Goal: Navigation & Orientation: Find specific page/section

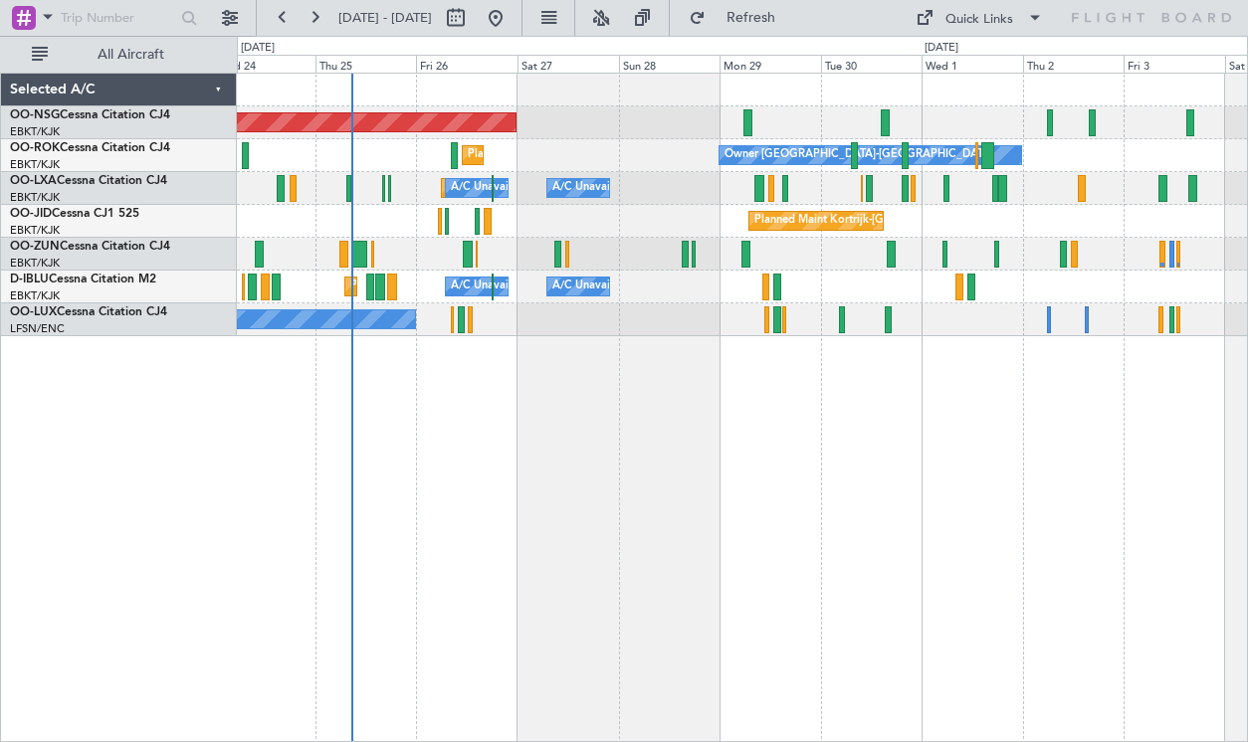
click at [742, 555] on div "Planned Maint [GEOGRAPHIC_DATA] ([GEOGRAPHIC_DATA]) Planned Maint [GEOGRAPHIC_D…" at bounding box center [742, 408] width 1011 height 670
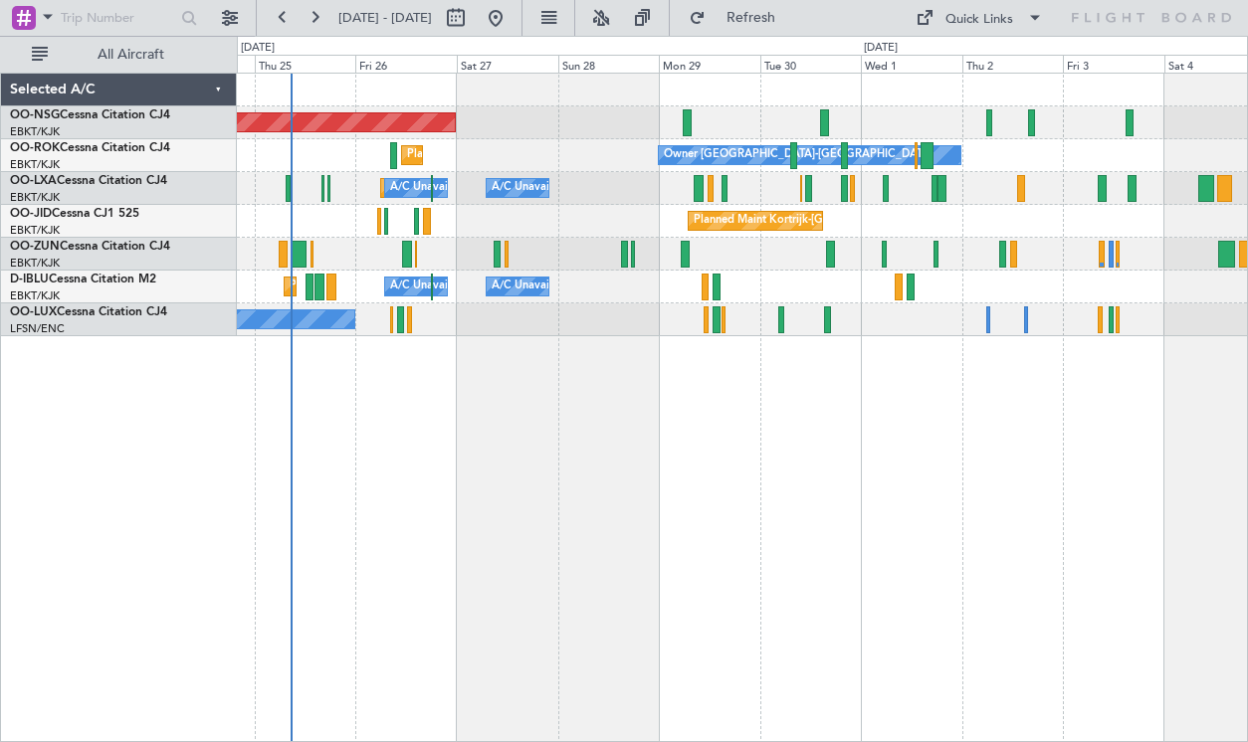
click at [749, 145] on div "Planned Maint [GEOGRAPHIC_DATA] ([GEOGRAPHIC_DATA]) Planned Maint [GEOGRAPHIC_D…" at bounding box center [742, 205] width 1010 height 263
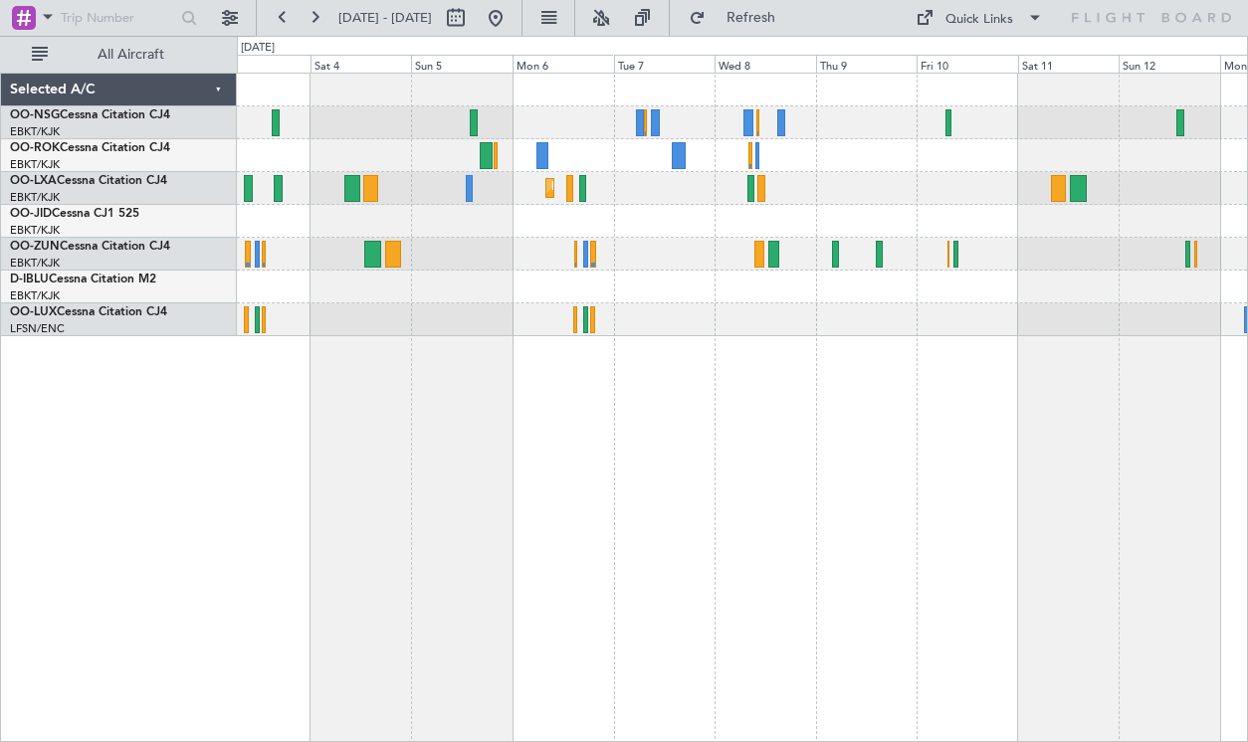
click at [672, 181] on div "Owner [GEOGRAPHIC_DATA]-[GEOGRAPHIC_DATA] Planned Maint [GEOGRAPHIC_DATA]-[GEOG…" at bounding box center [742, 205] width 1010 height 263
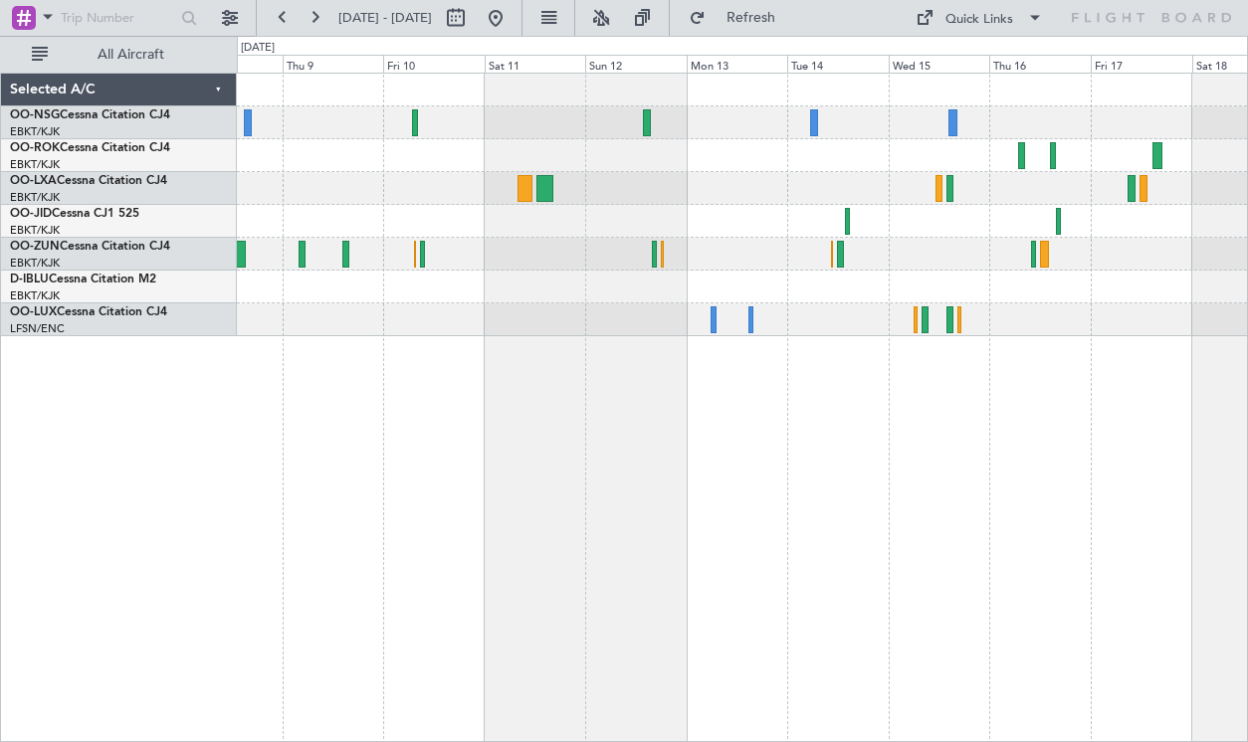
click at [567, 173] on div "Planned Maint Kortrijk-[GEOGRAPHIC_DATA]" at bounding box center [742, 205] width 1010 height 263
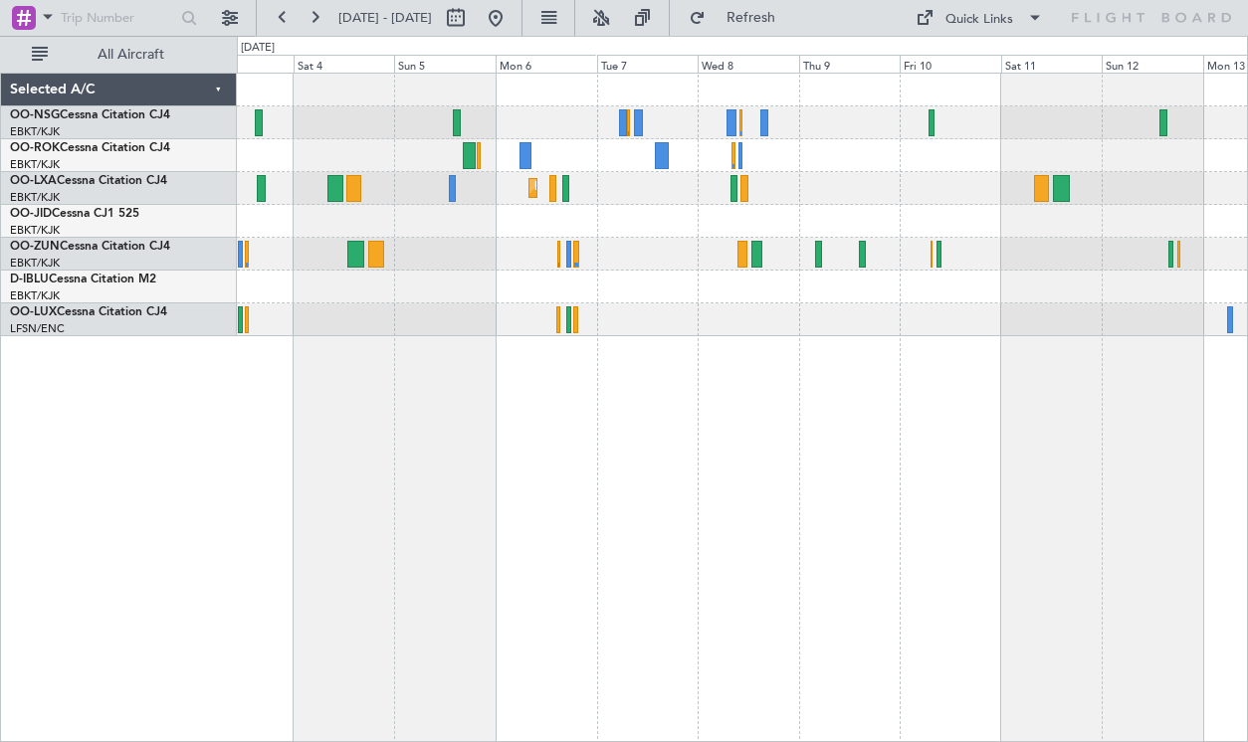
click at [1059, 422] on div "Owner [GEOGRAPHIC_DATA]-[GEOGRAPHIC_DATA] Planned Maint [GEOGRAPHIC_DATA]-[GEOG…" at bounding box center [742, 408] width 1011 height 670
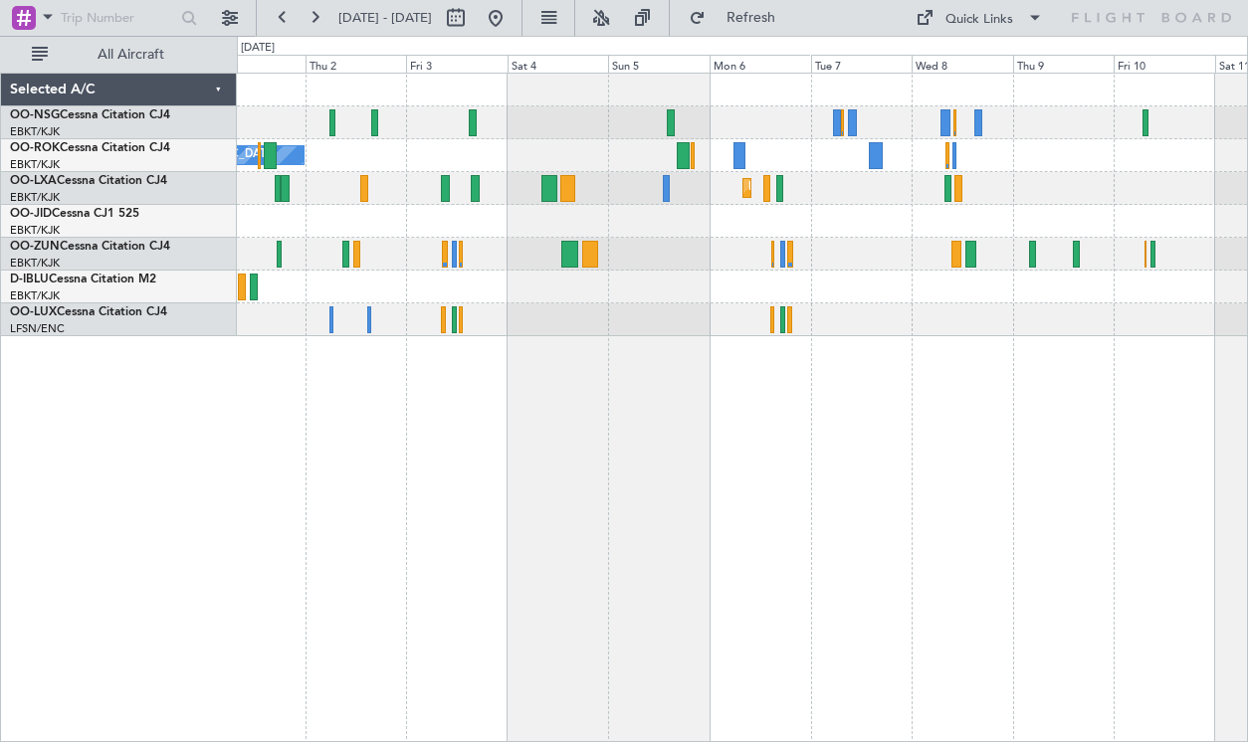
click at [997, 437] on div "Owner [GEOGRAPHIC_DATA]-[GEOGRAPHIC_DATA] Planned Maint [GEOGRAPHIC_DATA]-[GEOG…" at bounding box center [742, 408] width 1011 height 670
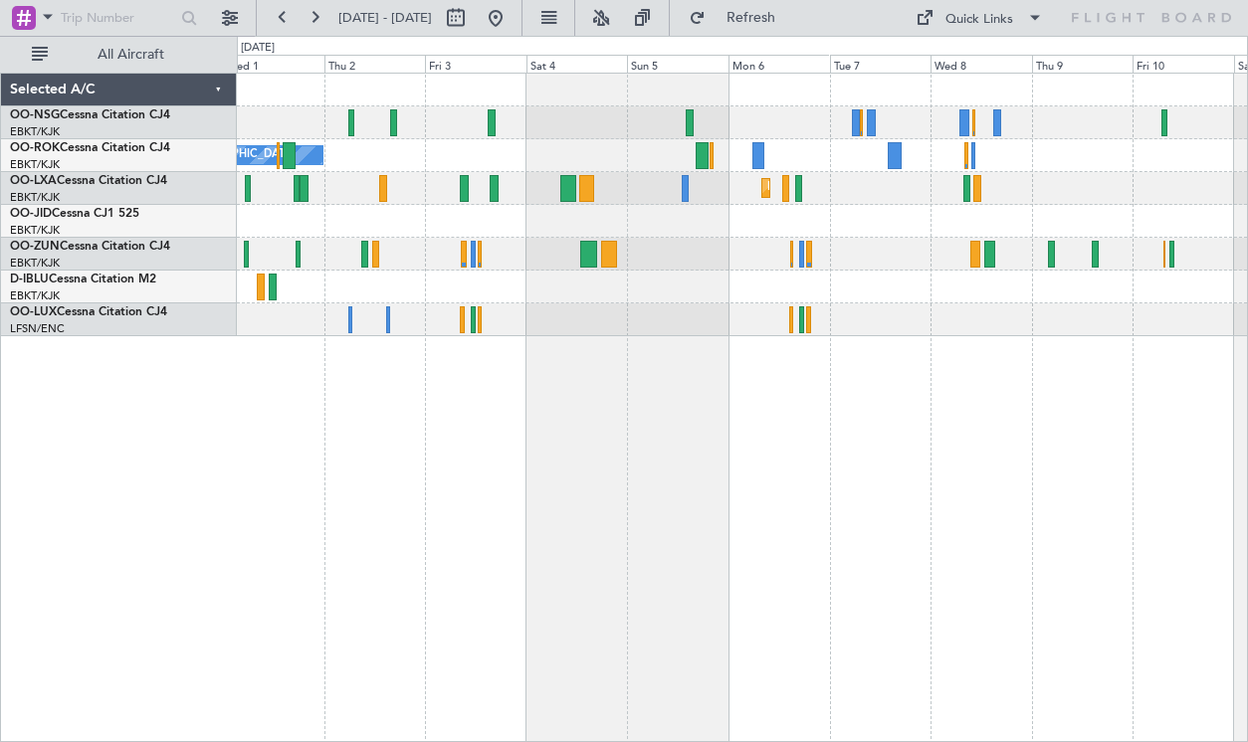
click at [697, 94] on div "Owner [GEOGRAPHIC_DATA]-[GEOGRAPHIC_DATA] Planned Maint [GEOGRAPHIC_DATA]-[GEOG…" at bounding box center [742, 205] width 1010 height 263
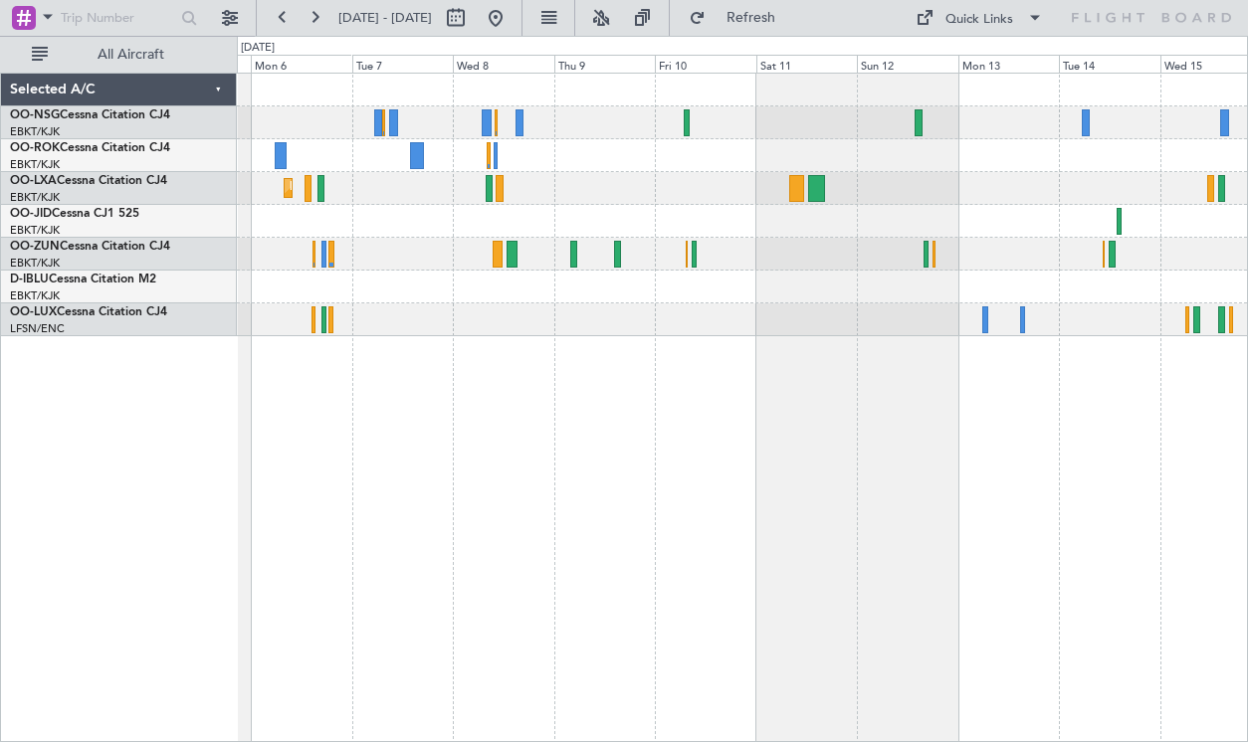
click at [523, 335] on div "Planned Maint Kortrijk-[GEOGRAPHIC_DATA]" at bounding box center [742, 408] width 1011 height 670
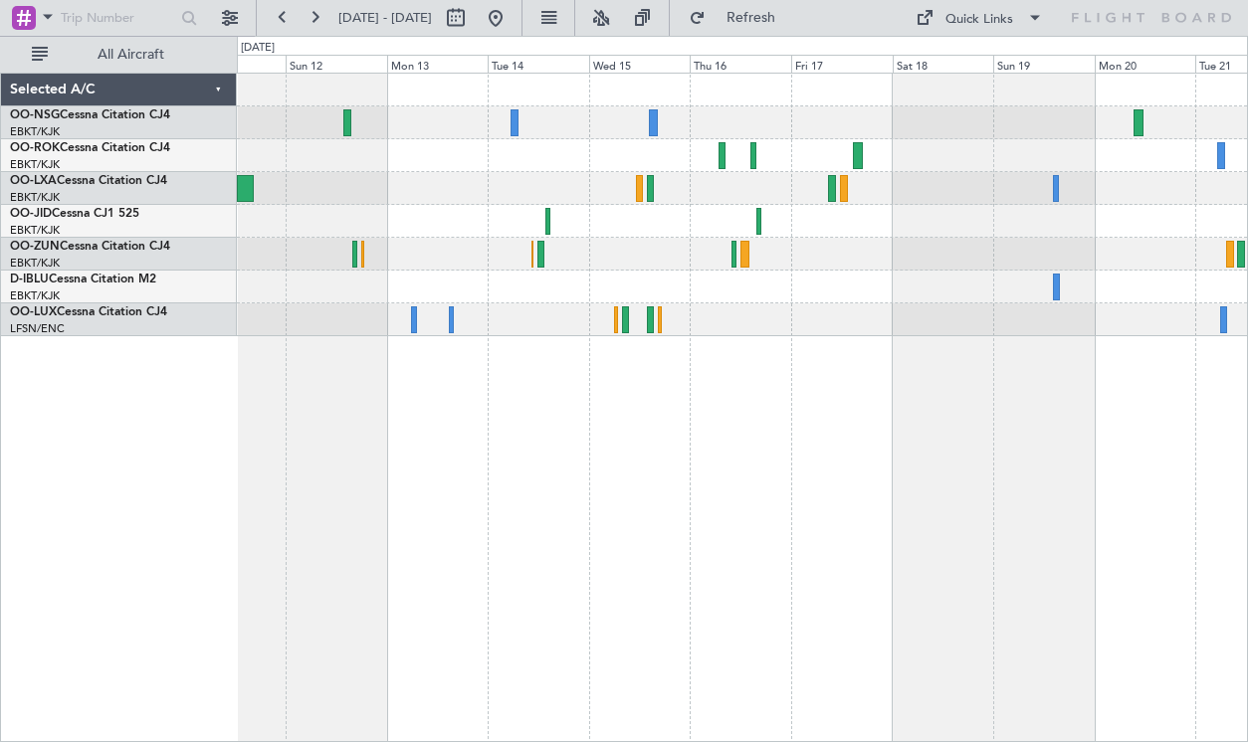
click at [699, 399] on div "No Crew No Crew" at bounding box center [742, 408] width 1011 height 670
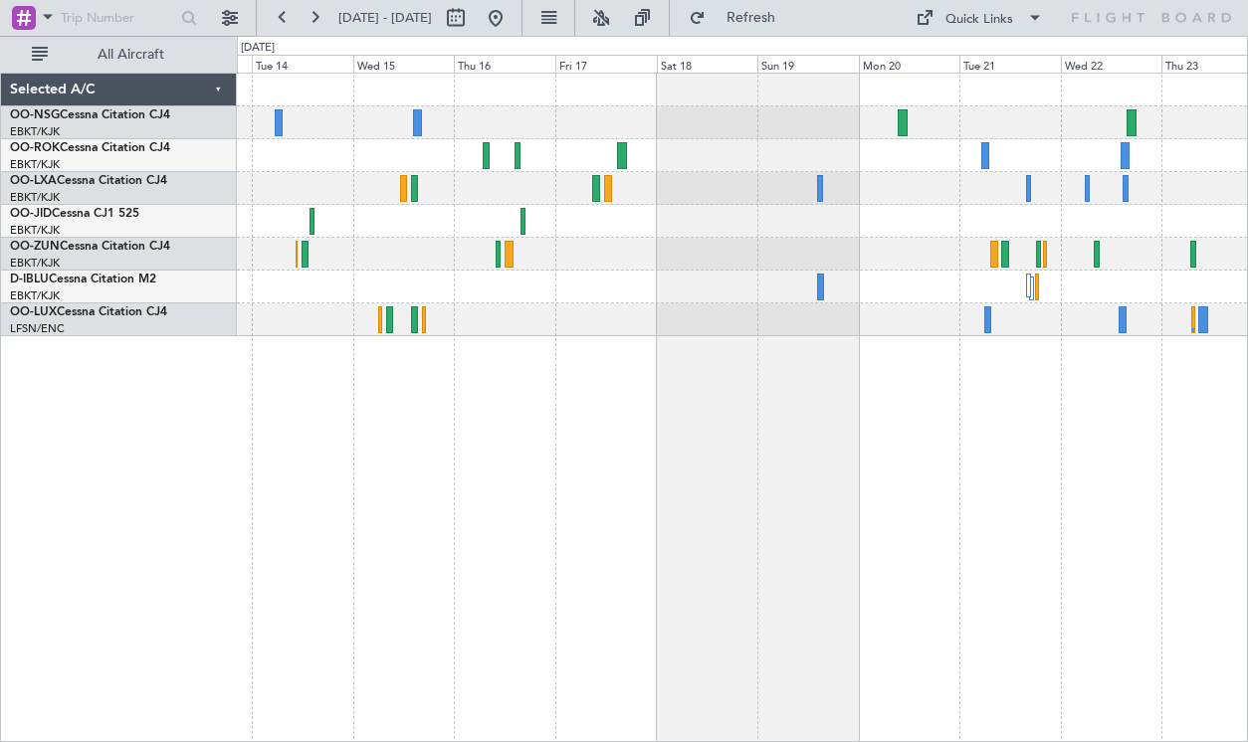
click at [641, 408] on div "No Crew No Crew" at bounding box center [742, 408] width 1011 height 670
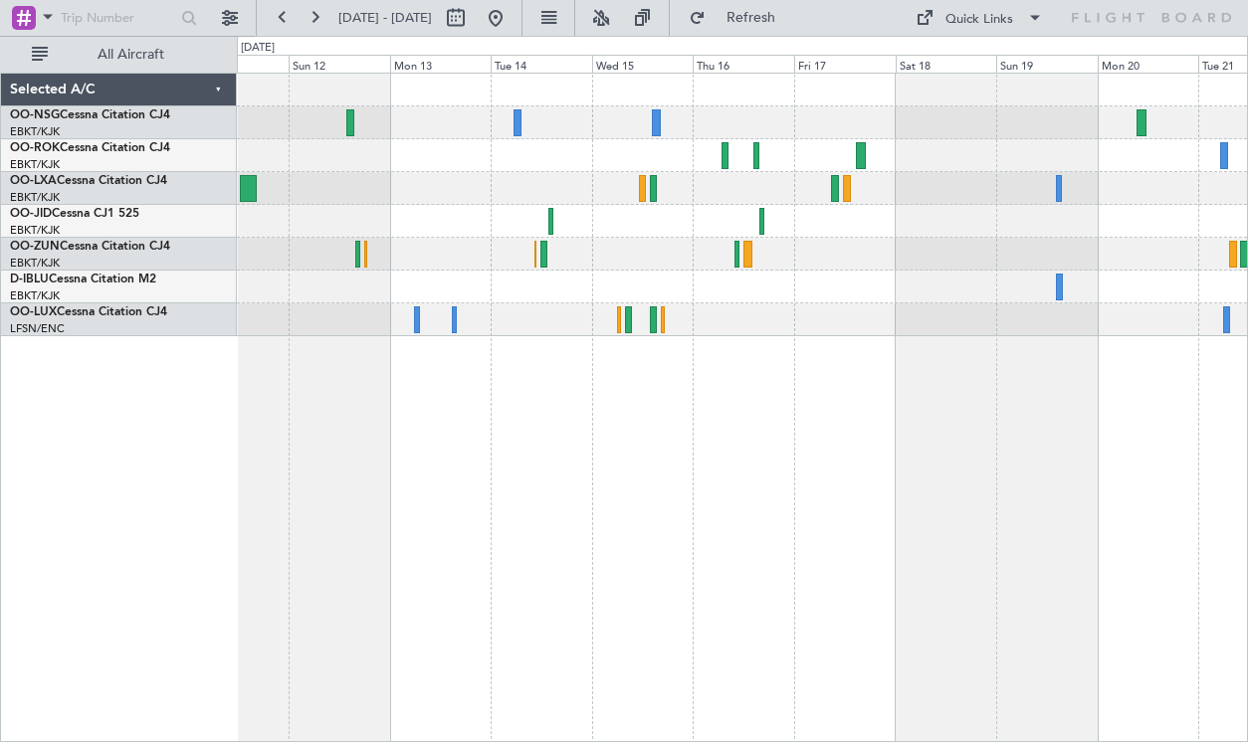
click at [725, 194] on div at bounding box center [742, 188] width 1010 height 33
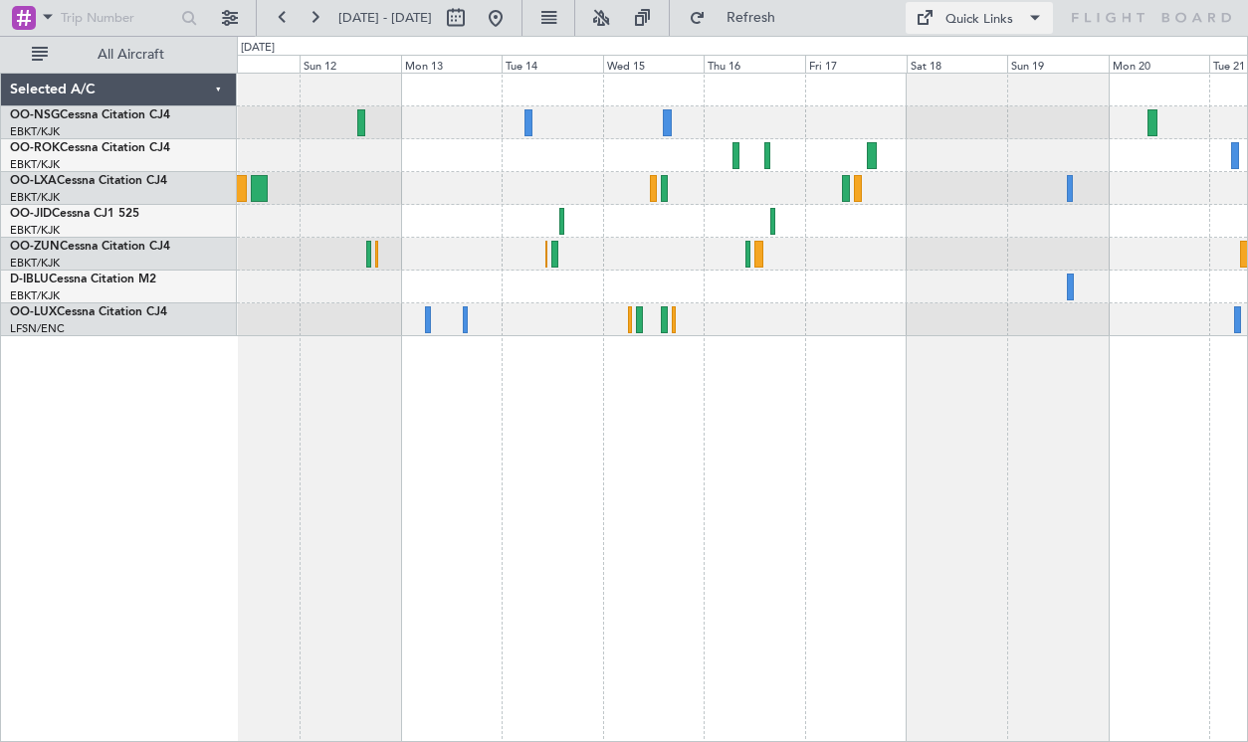
click at [981, 22] on div "Quick Links" at bounding box center [979, 20] width 68 height 20
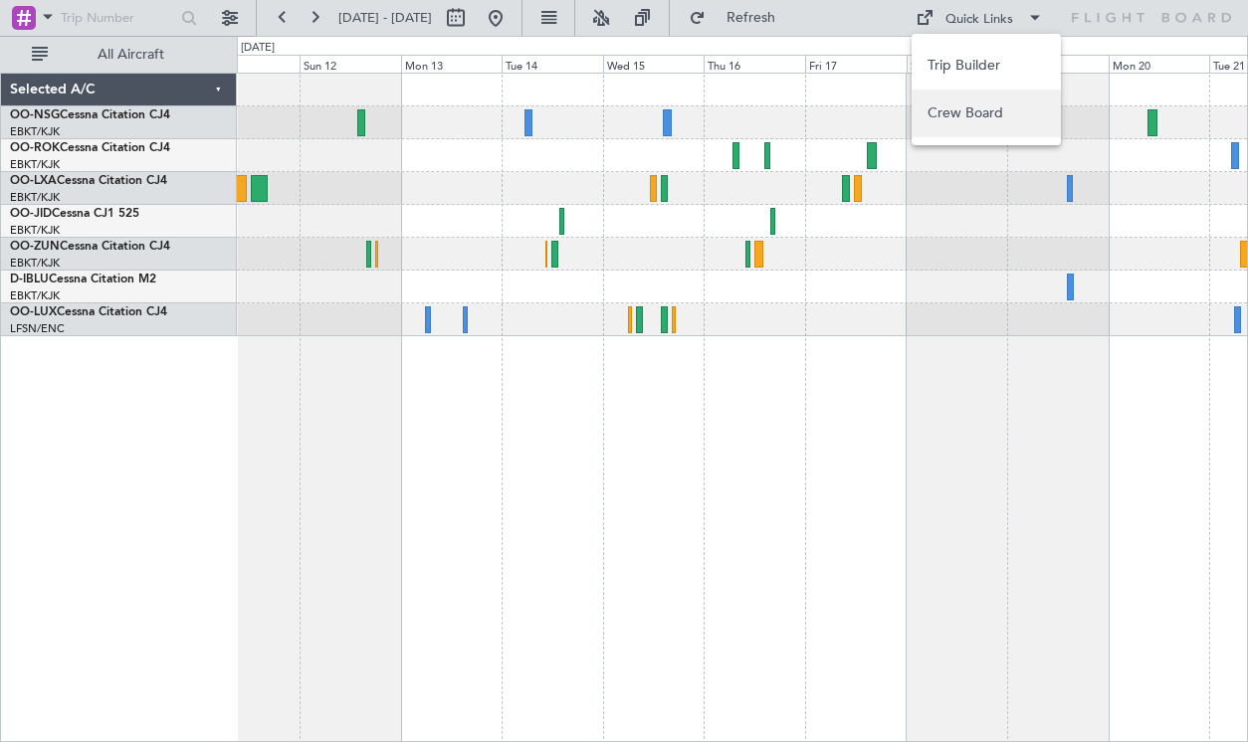
click at [976, 100] on button "Crew Board" at bounding box center [986, 114] width 149 height 48
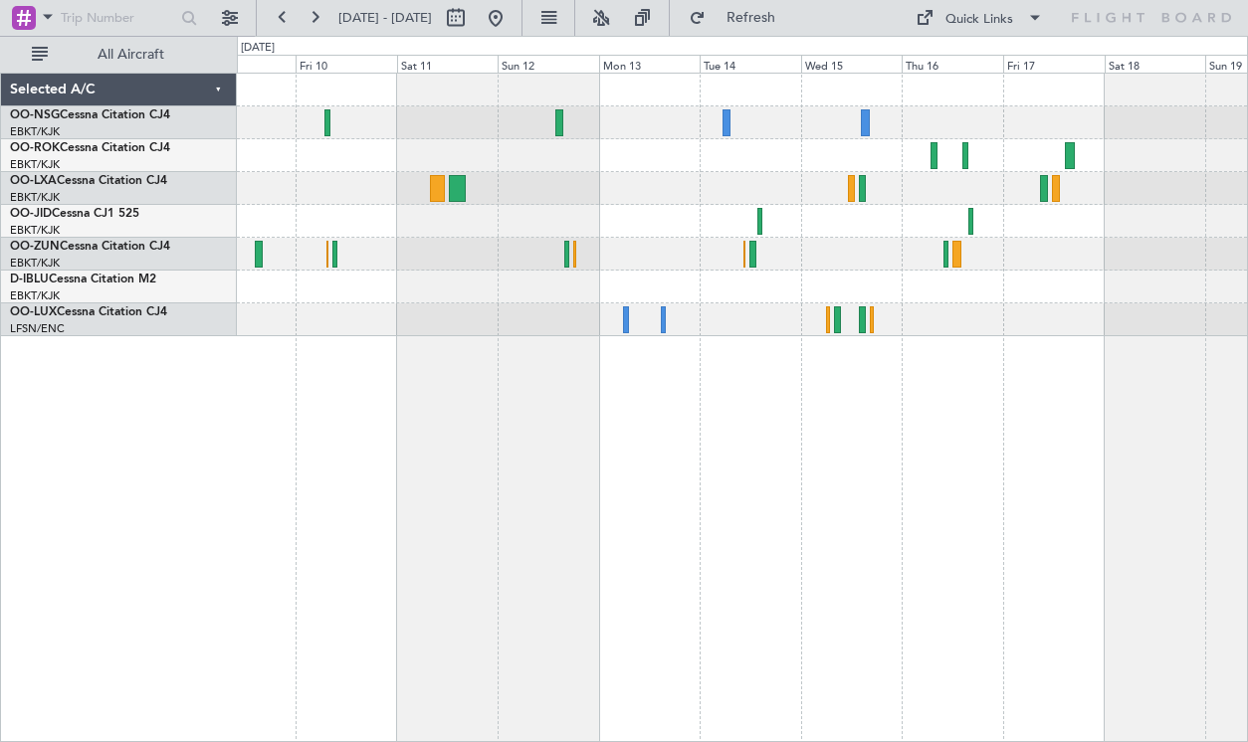
click at [735, 555] on div at bounding box center [742, 408] width 1011 height 670
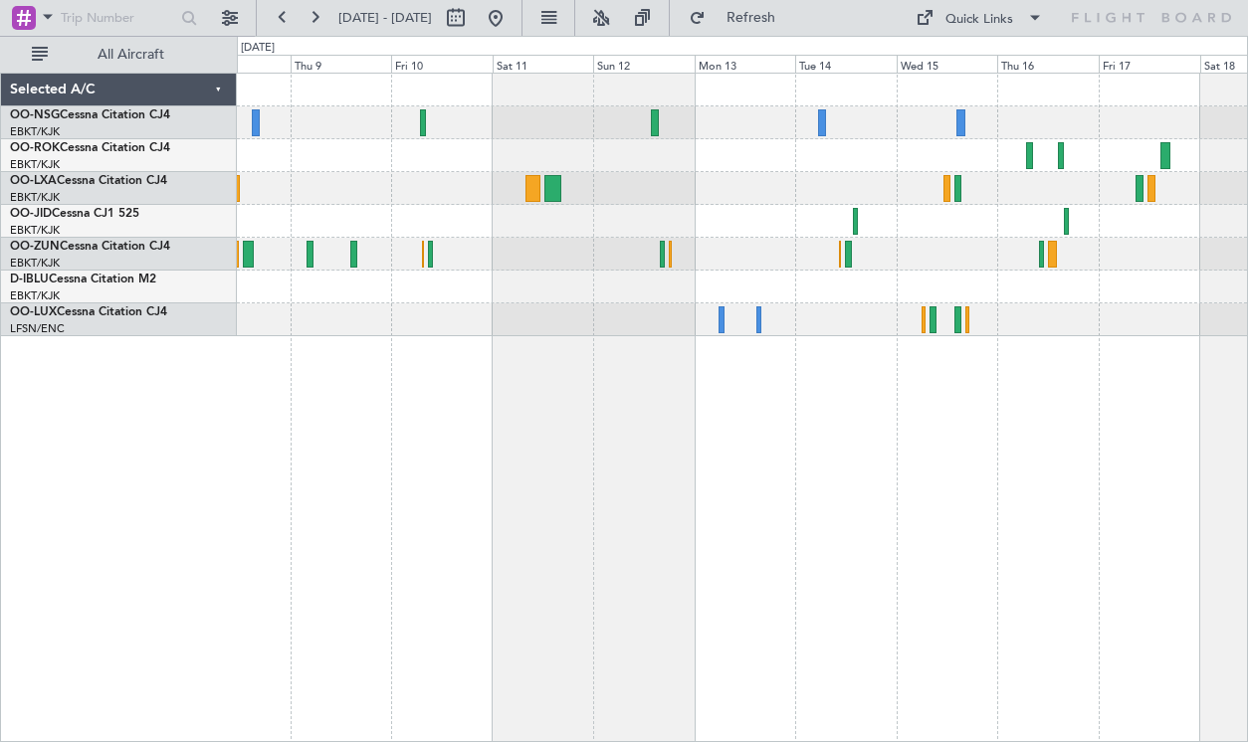
click at [947, 535] on div "Planned Maint Kortrijk-[GEOGRAPHIC_DATA]" at bounding box center [742, 408] width 1011 height 670
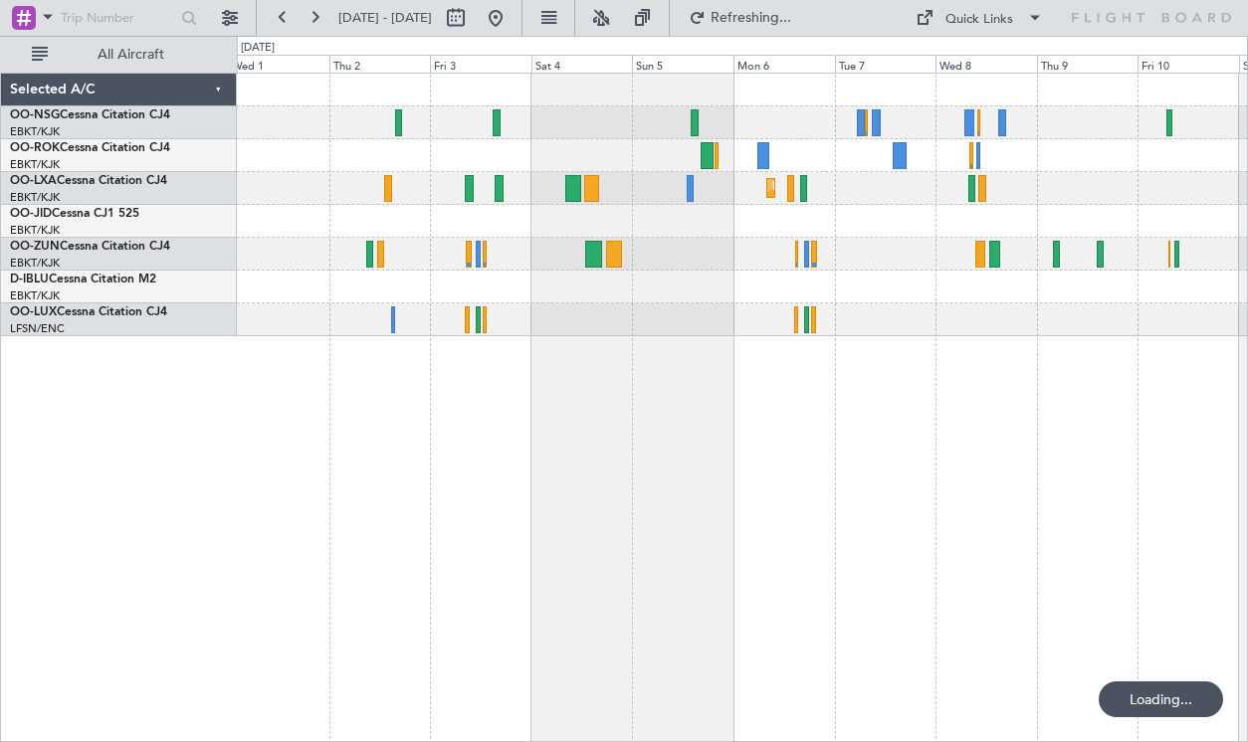
click at [879, 481] on div "Planned Maint Kortrijk-[GEOGRAPHIC_DATA]" at bounding box center [742, 408] width 1011 height 670
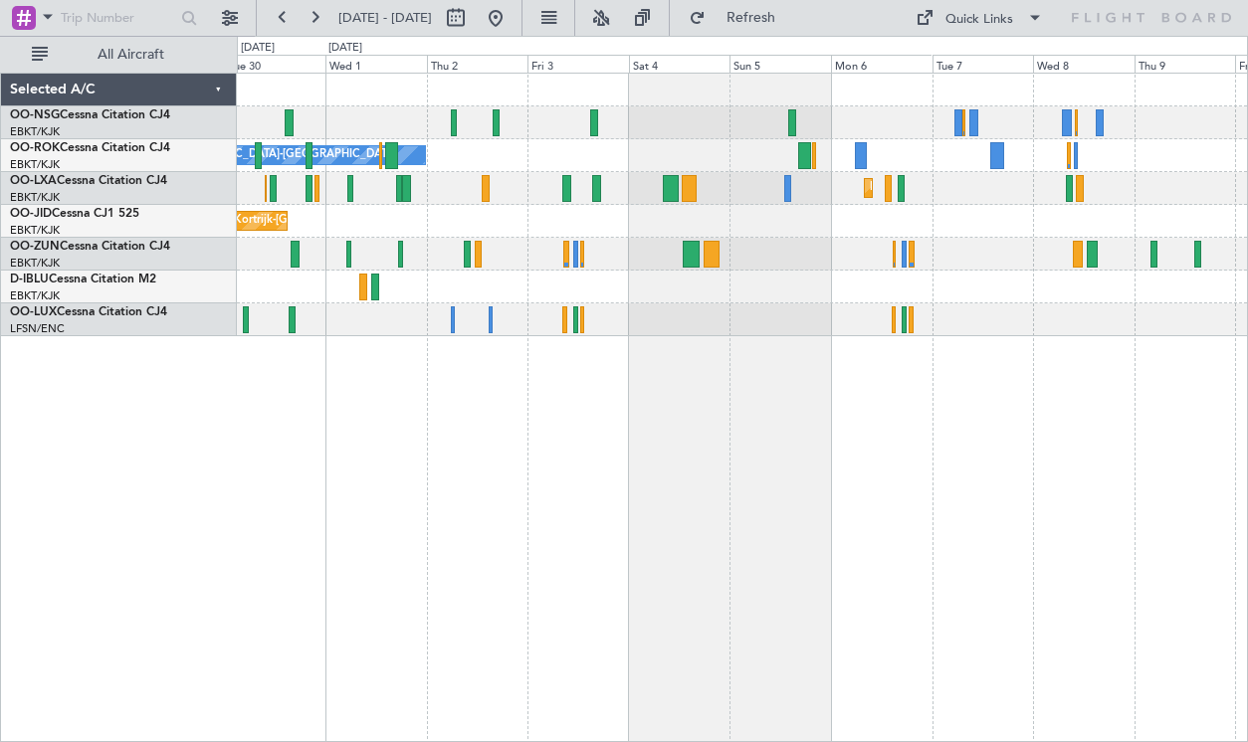
click at [852, 478] on div "Owner [GEOGRAPHIC_DATA]-[GEOGRAPHIC_DATA] Planned Maint [GEOGRAPHIC_DATA]-[GEOG…" at bounding box center [742, 408] width 1011 height 670
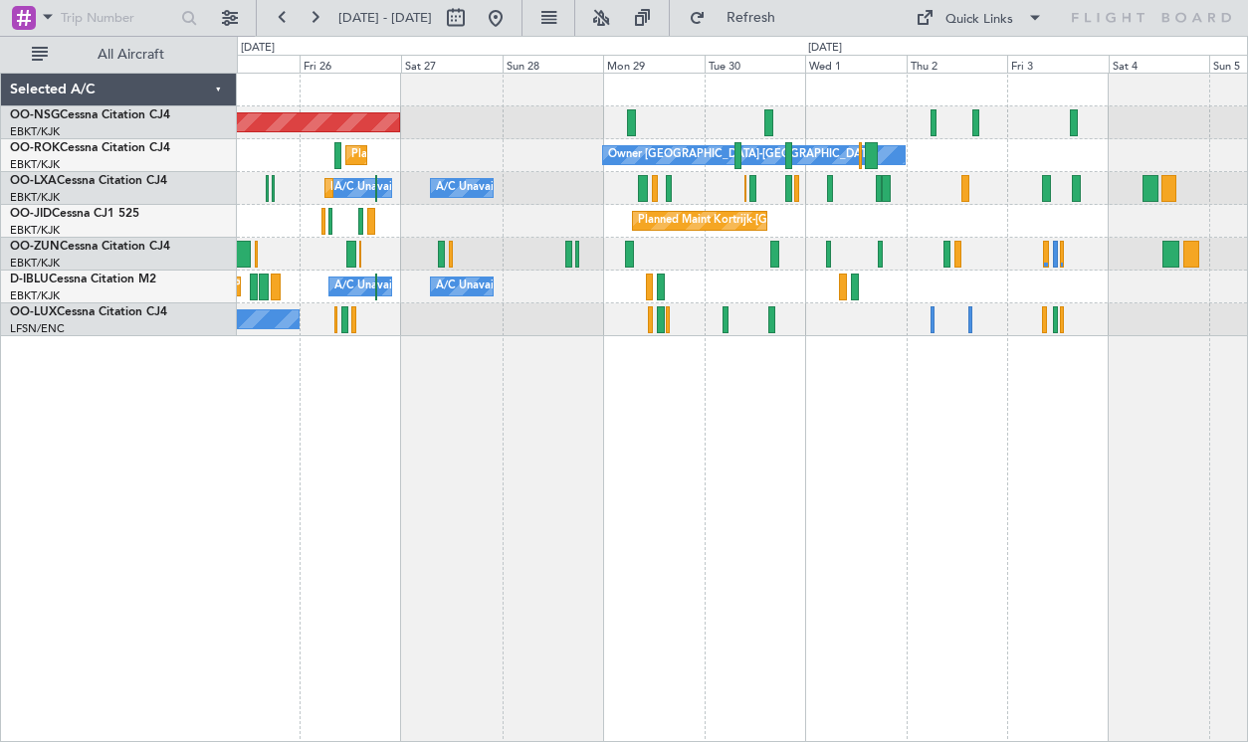
click at [798, 494] on div "Planned Maint [GEOGRAPHIC_DATA] ([GEOGRAPHIC_DATA]) Owner [GEOGRAPHIC_DATA]-[GE…" at bounding box center [742, 408] width 1011 height 670
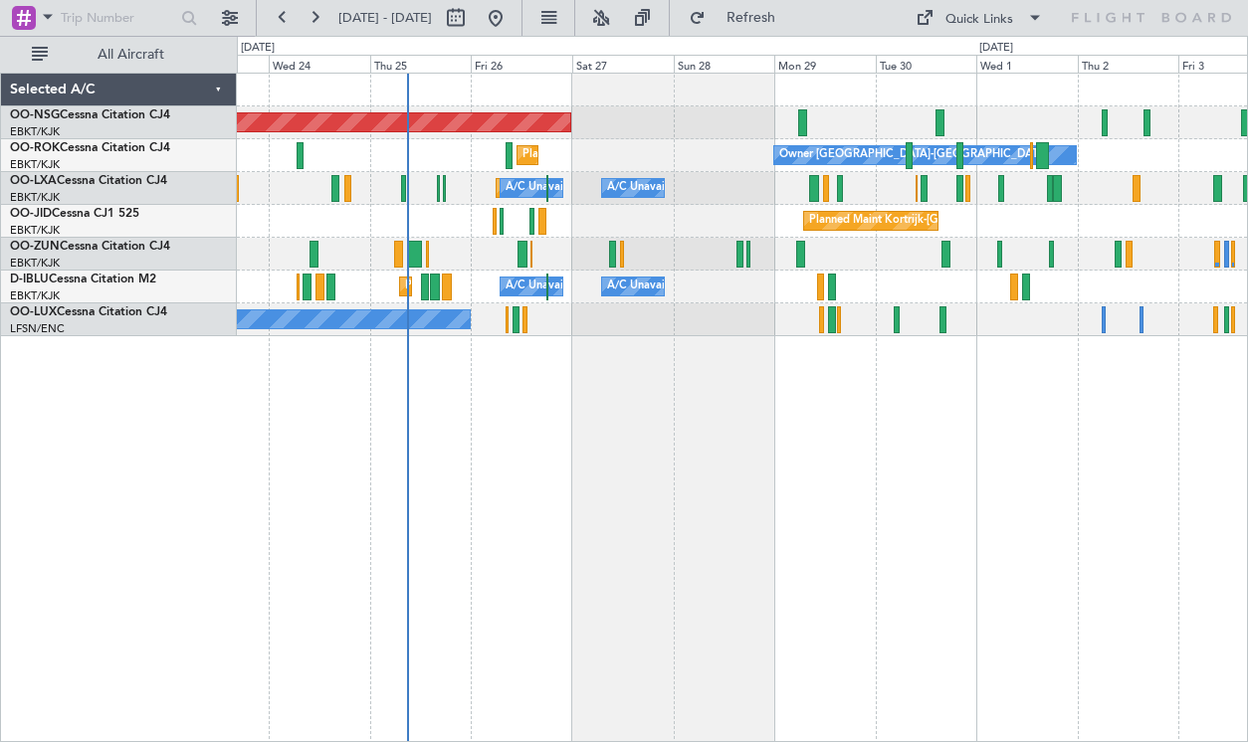
click at [655, 440] on div "Planned Maint [GEOGRAPHIC_DATA] ([GEOGRAPHIC_DATA]) Owner [GEOGRAPHIC_DATA]-[GE…" at bounding box center [742, 408] width 1011 height 670
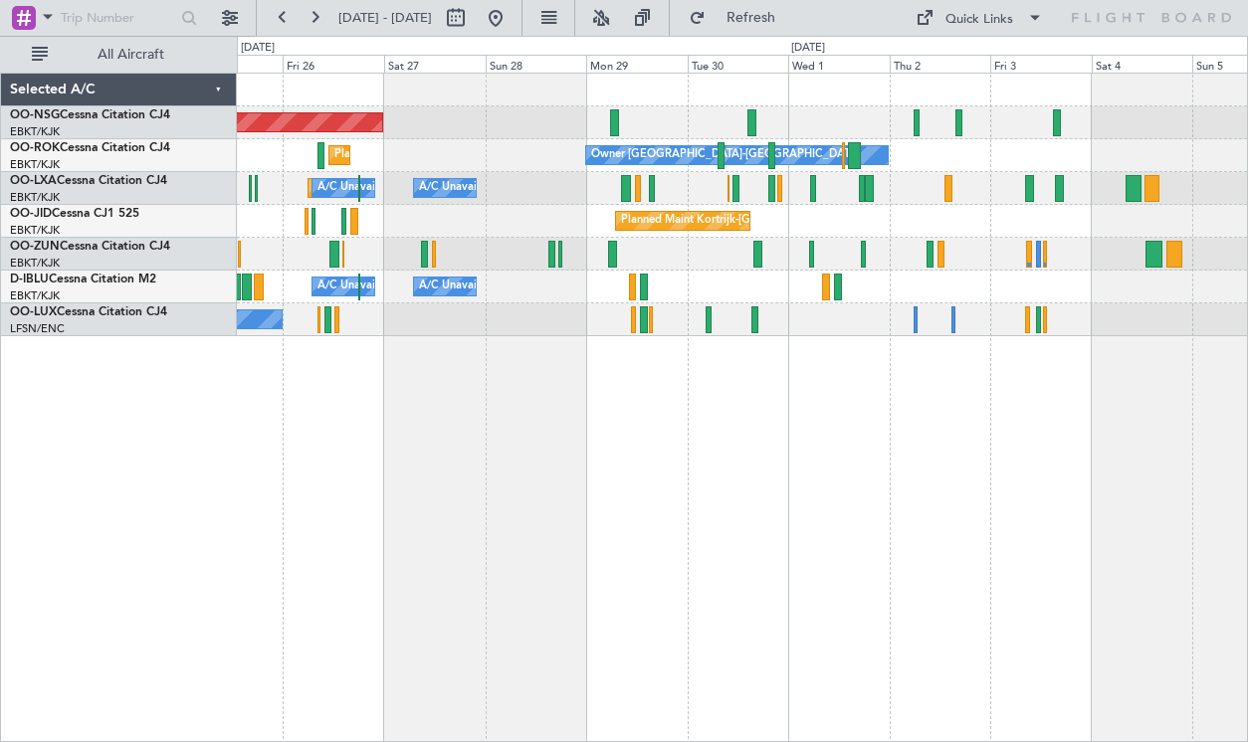
click at [413, 198] on div "Planned Maint [GEOGRAPHIC_DATA] ([GEOGRAPHIC_DATA]) Owner [GEOGRAPHIC_DATA]-[GE…" at bounding box center [742, 205] width 1010 height 263
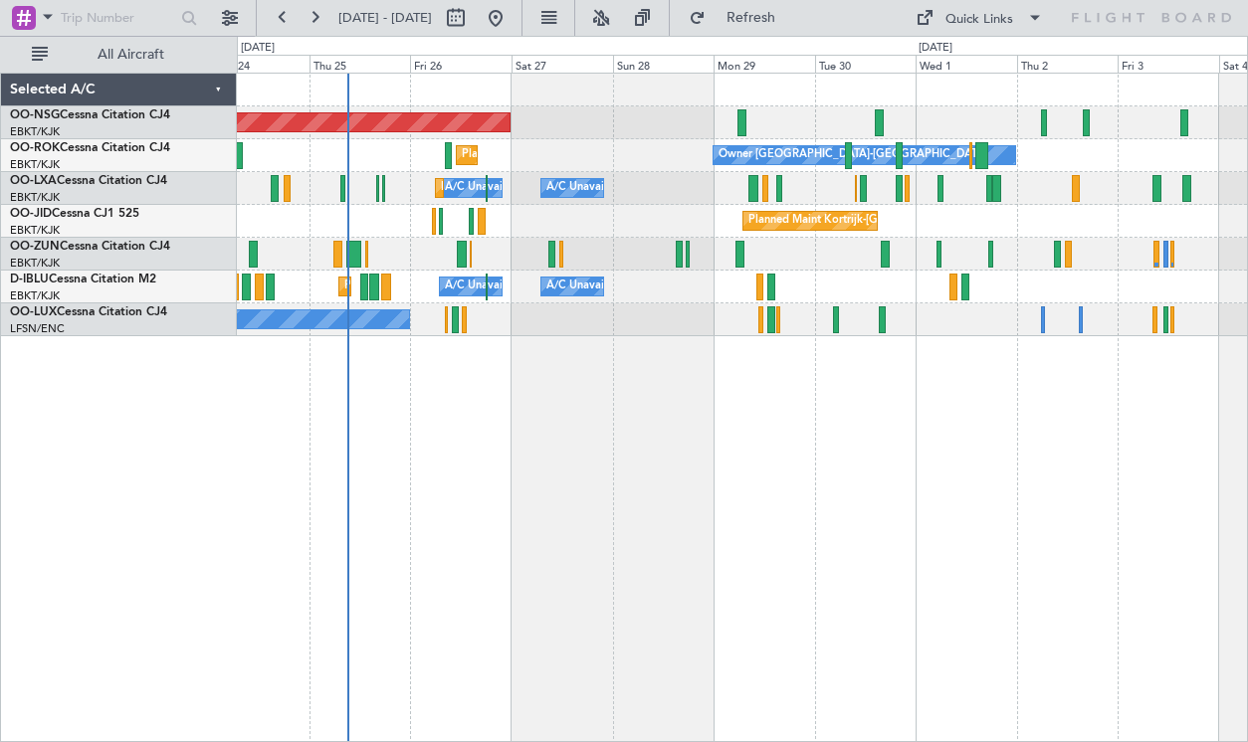
click at [569, 517] on div "Planned Maint [GEOGRAPHIC_DATA] ([GEOGRAPHIC_DATA]) Owner [GEOGRAPHIC_DATA]-[GE…" at bounding box center [742, 408] width 1011 height 670
